Goal: Task Accomplishment & Management: Use online tool/utility

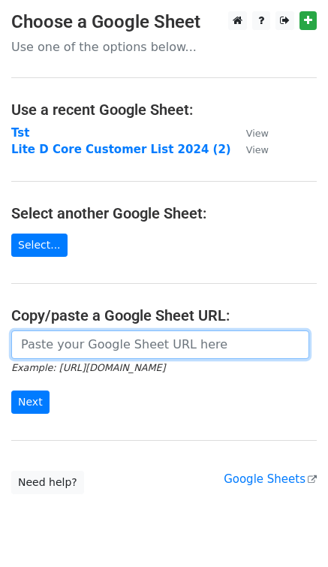
click at [89, 348] on input "url" at bounding box center [160, 344] width 298 height 29
paste input "http://docs.google.com/spreadsheets/d/1O1LQslBRXtw89mOaIULxbOmn_Tj45yvB5o7VeD7B…"
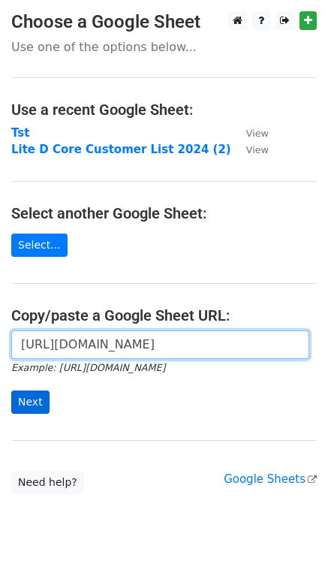
type input "http://docs.google.com/spreadsheets/d/1O1LQslBRXtw89mOaIULxbOmn_Tj45yvB5o7VeD7B…"
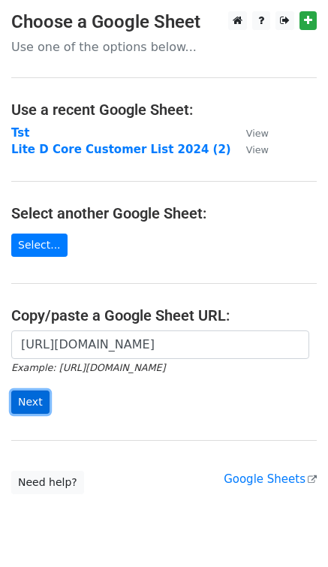
click at [44, 400] on input "Next" at bounding box center [30, 402] width 38 height 23
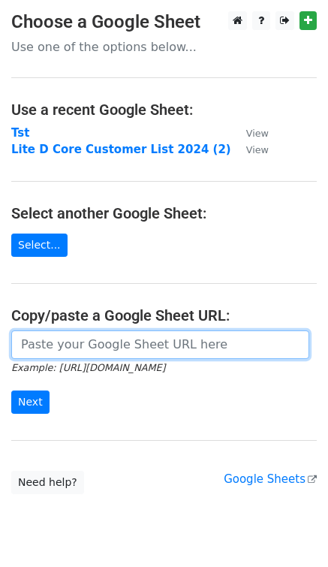
click at [110, 342] on input "url" at bounding box center [160, 344] width 298 height 29
paste input "[URL][DOMAIN_NAME]"
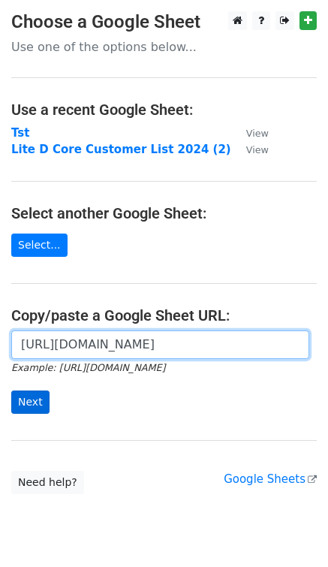
type input "https://docs.google.com/spreadsheets/d/1O1LQslBRXtw89mOaIULxbOmn_Tj45yvB5o7VeD7…"
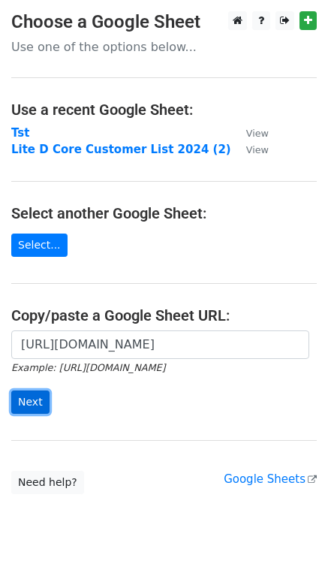
scroll to position [0, 0]
click at [34, 401] on input "Next" at bounding box center [30, 402] width 38 height 23
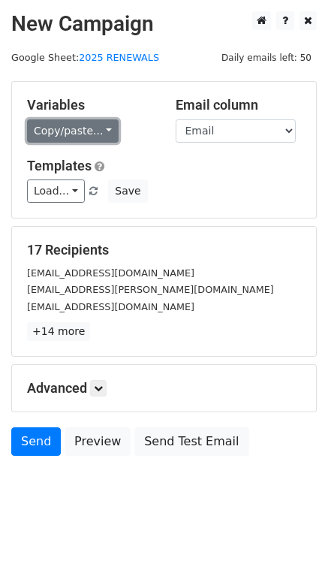
click at [74, 132] on link "Copy/paste..." at bounding box center [73, 130] width 92 height 23
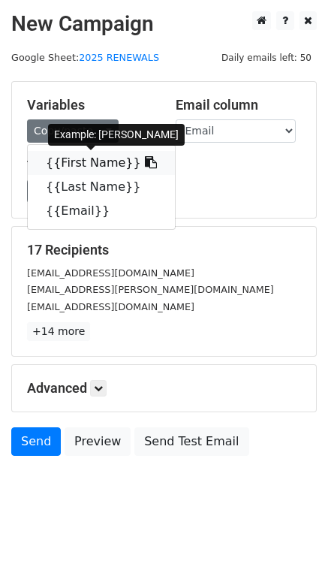
click at [74, 162] on link "{{First Name}}" at bounding box center [101, 163] width 147 height 24
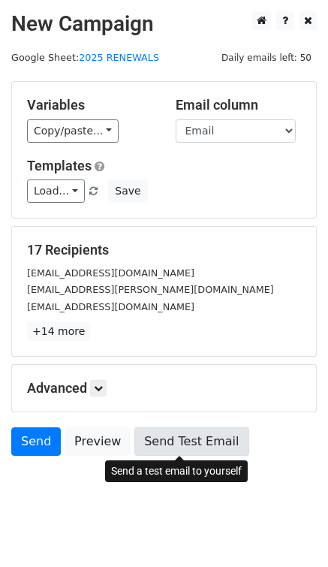
click at [151, 442] on link "Send Test Email" at bounding box center [191, 441] width 114 height 29
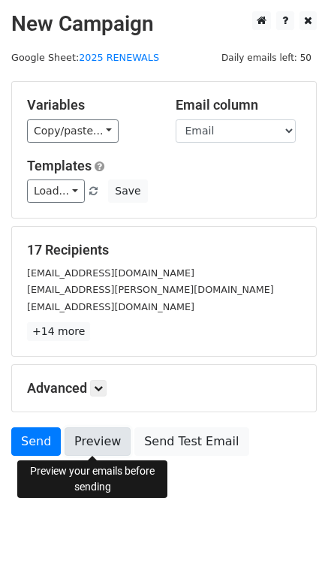
click at [89, 441] on link "Preview" at bounding box center [98, 441] width 66 height 29
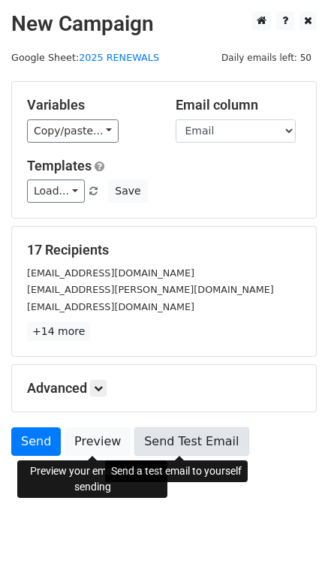
click at [169, 438] on link "Send Test Email" at bounding box center [191, 441] width 114 height 29
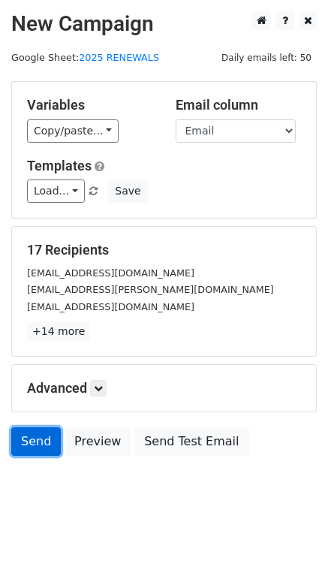
click at [36, 442] on link "Send" at bounding box center [36, 441] width 50 height 29
click at [45, 441] on link "Send" at bounding box center [36, 441] width 50 height 29
click at [31, 435] on link "Send" at bounding box center [36, 441] width 50 height 29
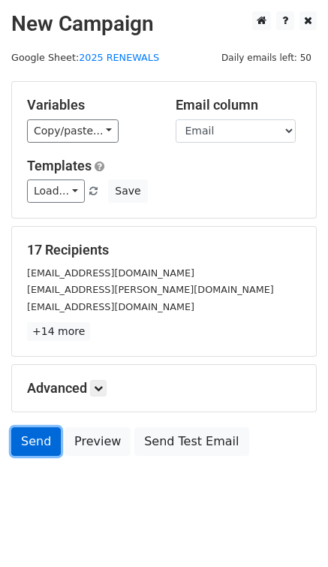
click at [31, 437] on link "Send" at bounding box center [36, 441] width 50 height 29
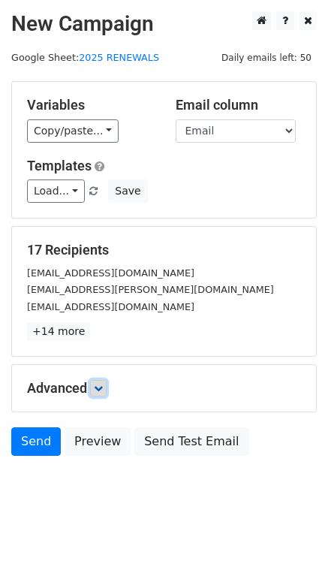
click at [101, 391] on icon at bounding box center [98, 388] width 9 height 9
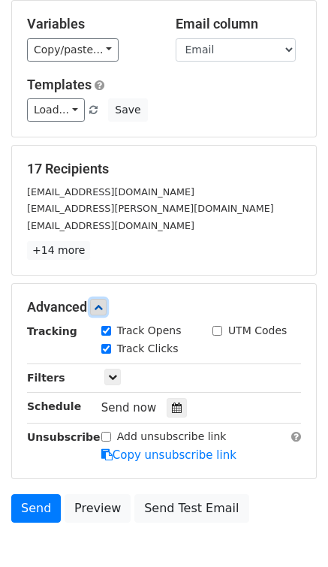
scroll to position [85, 0]
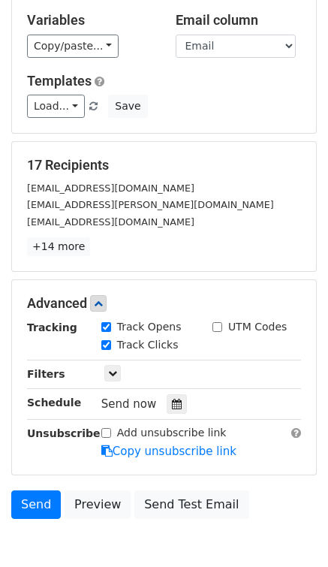
click at [319, 440] on main "New Campaign Daily emails left: 50 Google Sheet: 2025 RENEWALS Variables Copy/p…" at bounding box center [164, 226] width 328 height 600
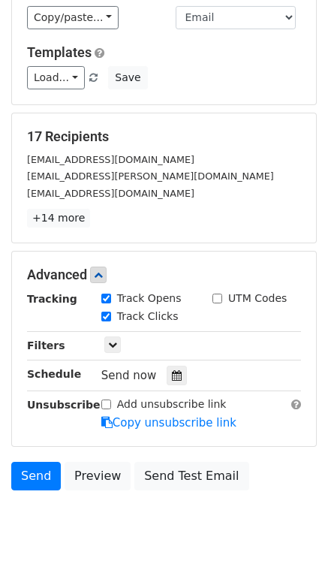
scroll to position [164, 0]
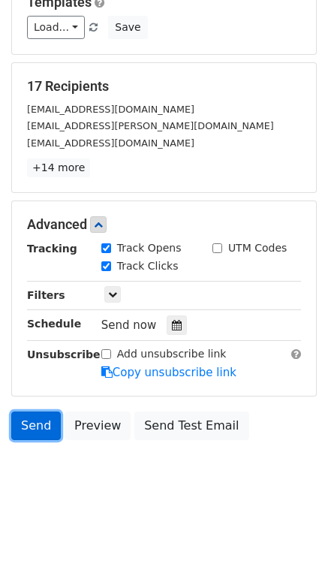
click at [44, 427] on link "Send" at bounding box center [36, 426] width 50 height 29
click at [35, 425] on link "Send" at bounding box center [36, 426] width 50 height 29
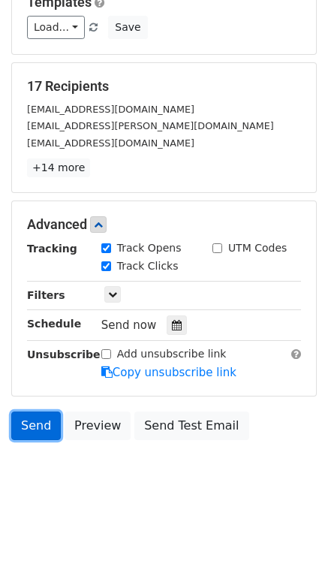
click at [35, 425] on link "Send" at bounding box center [36, 426] width 50 height 29
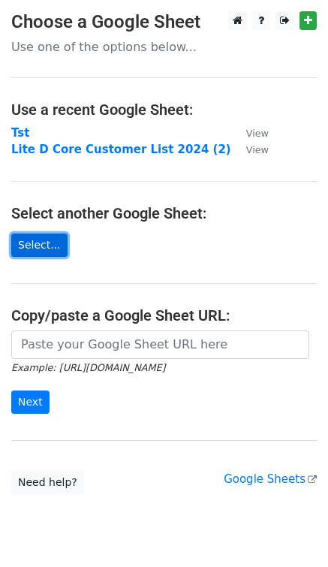
click at [45, 245] on link "Select..." at bounding box center [39, 245] width 56 height 23
click at [46, 245] on link "Select..." at bounding box center [39, 245] width 56 height 23
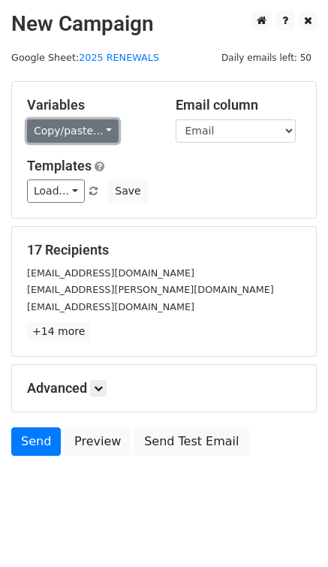
click at [67, 131] on link "Copy/paste..." at bounding box center [73, 130] width 92 height 23
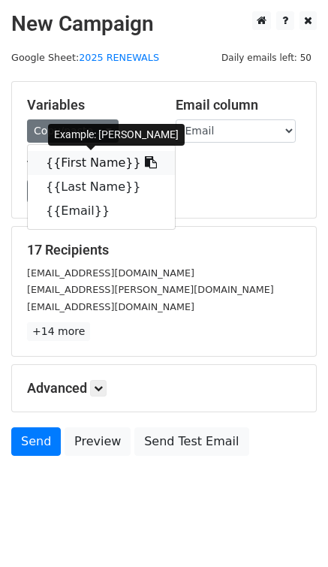
click at [71, 164] on link "{{First Name}}" at bounding box center [101, 163] width 147 height 24
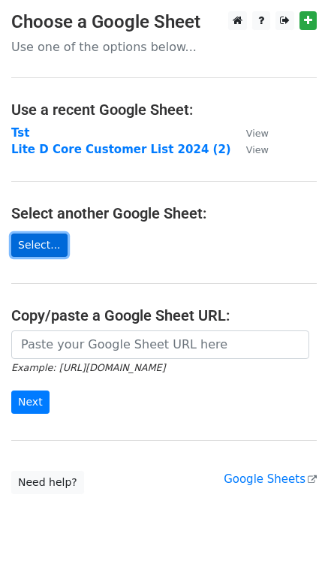
click at [42, 244] on link "Select..." at bounding box center [39, 245] width 56 height 23
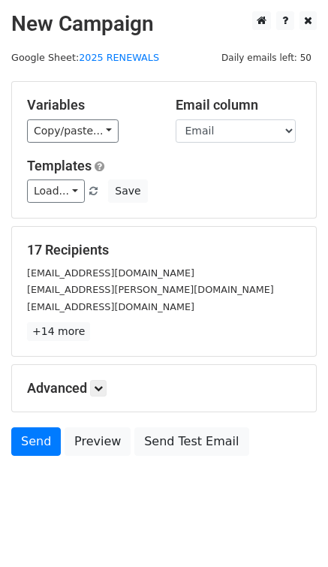
click at [265, 189] on div "Load... Lite-D-Core Email Broadcast Template (Existing Customer Base) Save" at bounding box center [164, 190] width 297 height 23
click at [37, 444] on link "Send" at bounding box center [36, 441] width 50 height 29
click at [42, 439] on link "Send" at bounding box center [36, 441] width 50 height 29
click at [35, 438] on link "Send" at bounding box center [36, 441] width 50 height 29
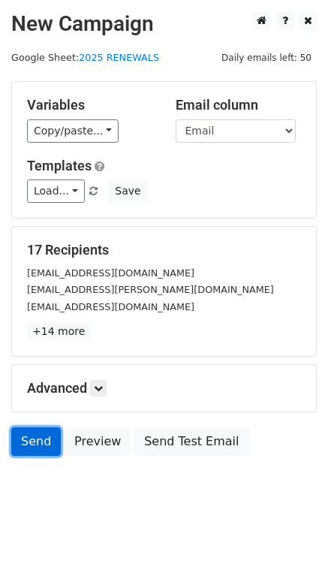
click at [35, 438] on link "Send" at bounding box center [36, 441] width 50 height 29
click at [29, 444] on link "Send" at bounding box center [36, 441] width 50 height 29
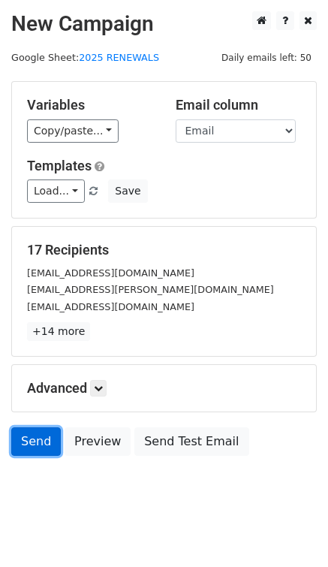
click at [29, 444] on link "Send" at bounding box center [36, 441] width 50 height 29
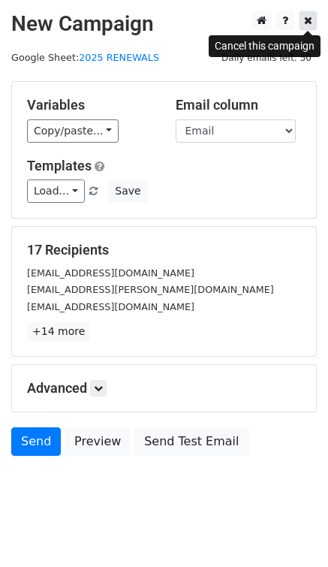
click at [309, 20] on icon at bounding box center [308, 20] width 8 height 11
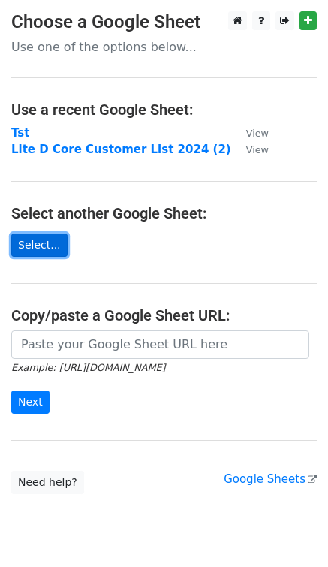
click at [50, 252] on link "Select..." at bounding box center [39, 245] width 56 height 23
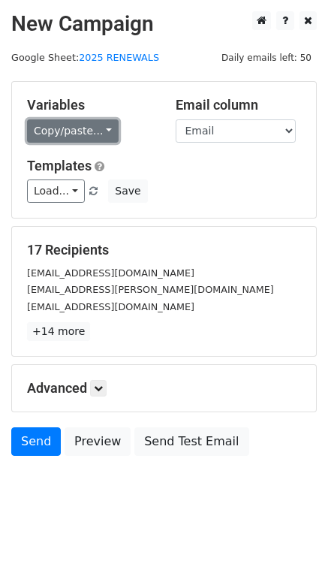
click at [75, 128] on link "Copy/paste..." at bounding box center [73, 130] width 92 height 23
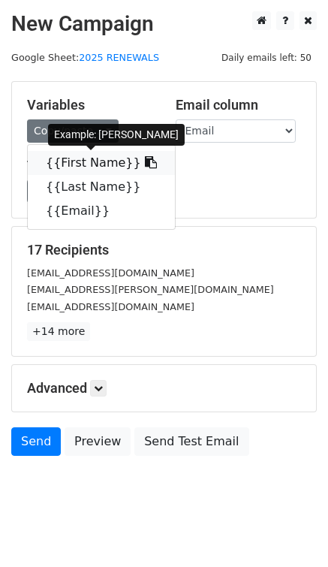
click at [74, 156] on link "{{First Name}}" at bounding box center [101, 163] width 147 height 24
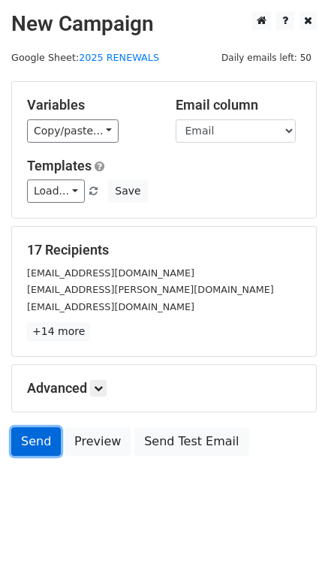
click at [37, 441] on link "Send" at bounding box center [36, 441] width 50 height 29
click at [39, 441] on link "Send" at bounding box center [36, 441] width 50 height 29
click at [38, 441] on link "Send" at bounding box center [36, 441] width 50 height 29
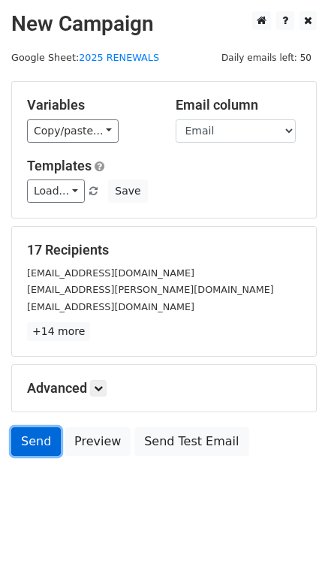
click at [38, 441] on link "Send" at bounding box center [36, 441] width 50 height 29
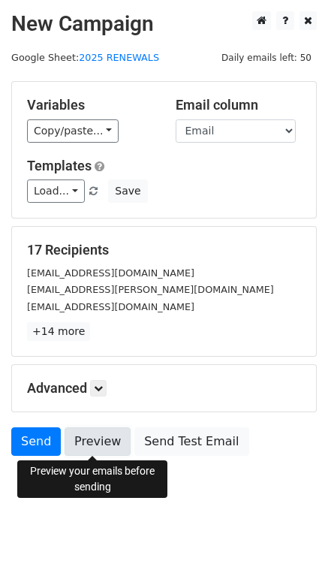
click at [96, 446] on link "Preview" at bounding box center [98, 441] width 66 height 29
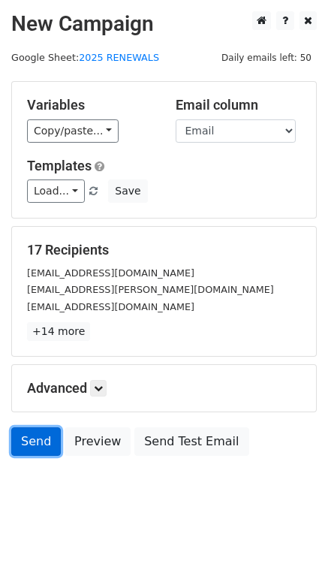
click at [40, 446] on link "Send" at bounding box center [36, 441] width 50 height 29
click at [37, 439] on link "Send" at bounding box center [36, 441] width 50 height 29
click at [30, 445] on link "Send" at bounding box center [36, 441] width 50 height 29
